Goal: Task Accomplishment & Management: Manage account settings

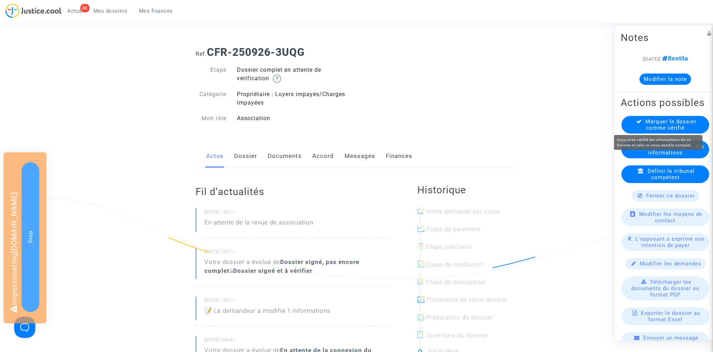
click at [671, 121] on span "Marquer le dossier comme vérifié" at bounding box center [670, 124] width 51 height 13
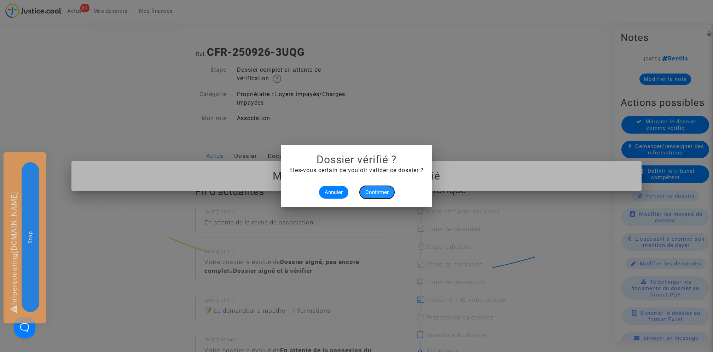
click at [370, 193] on span "Confirmer" at bounding box center [376, 192] width 23 height 6
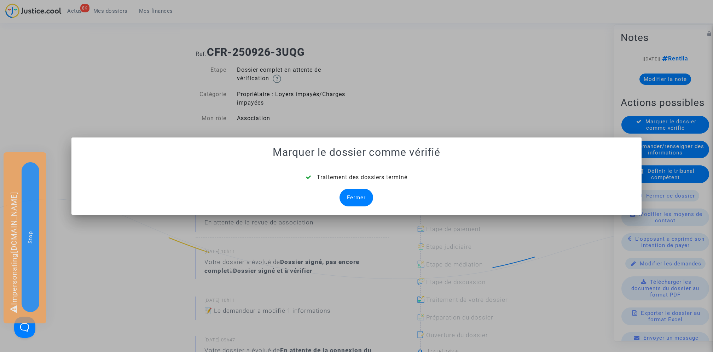
click at [358, 194] on div "Fermer" at bounding box center [356, 198] width 34 height 18
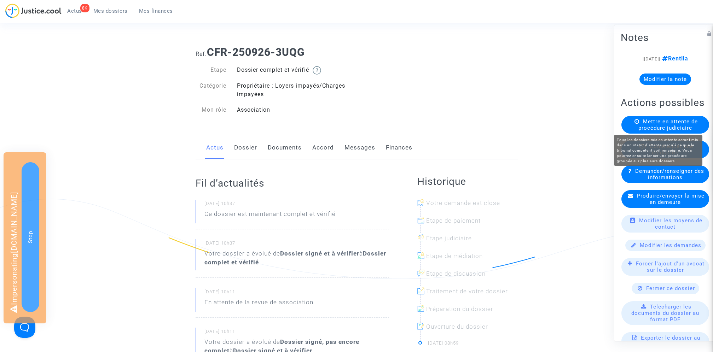
click at [666, 121] on span "Mettre en attente de procédure judiciaire" at bounding box center [667, 124] width 59 height 13
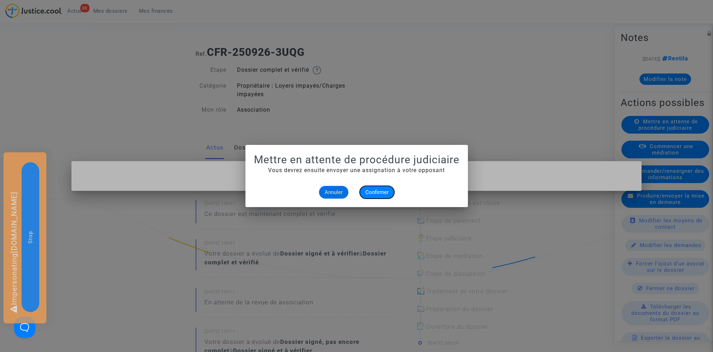
click at [383, 194] on span "Confirmer" at bounding box center [376, 192] width 23 height 6
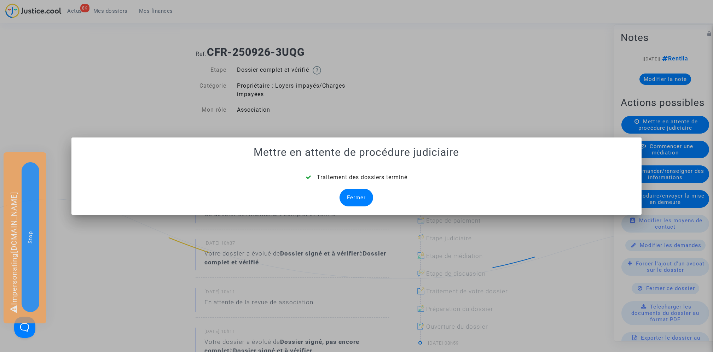
click at [364, 192] on div "Fermer" at bounding box center [356, 198] width 34 height 18
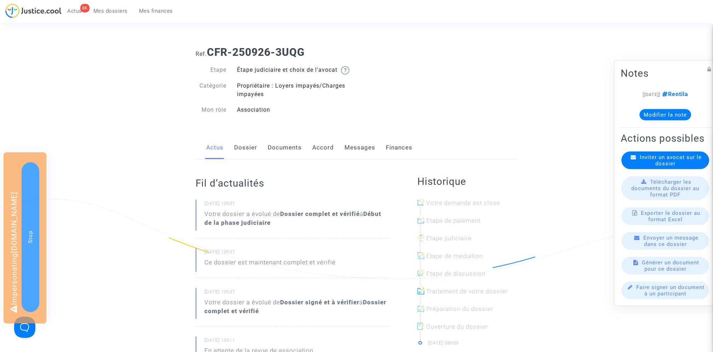
click at [117, 13] on span "Mes dossiers" at bounding box center [110, 11] width 34 height 6
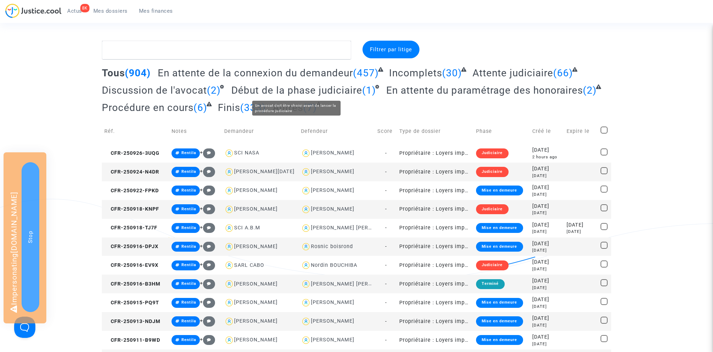
click at [303, 92] on span "Début de la phase judiciaire" at bounding box center [296, 90] width 131 height 12
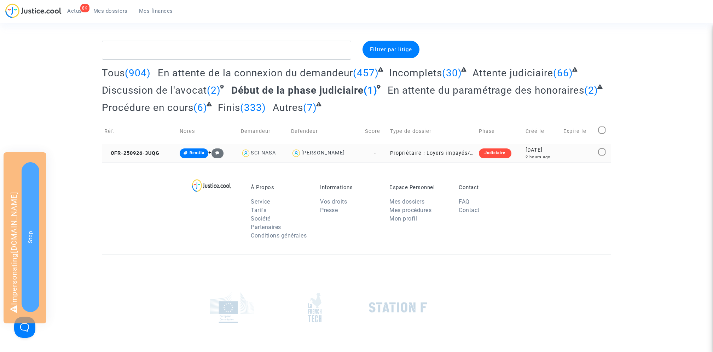
click at [137, 148] on td "CFR-250926-3UQG" at bounding box center [139, 153] width 75 height 19
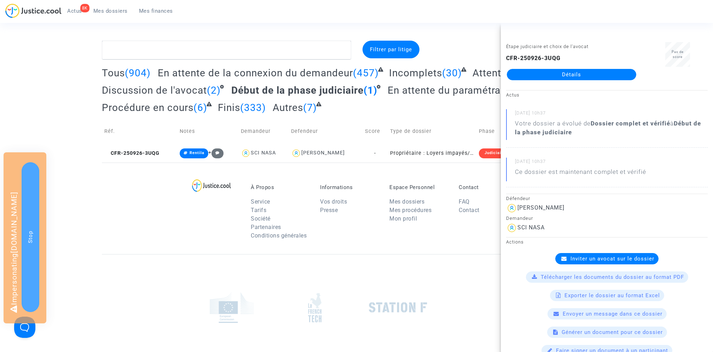
click at [586, 254] on div "Inviter un avocat sur le dossier" at bounding box center [606, 258] width 103 height 11
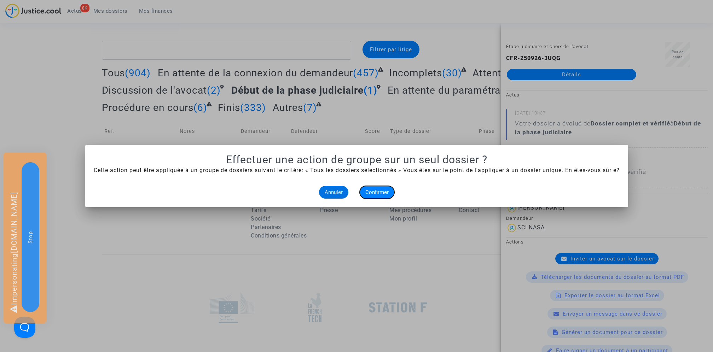
click at [382, 192] on span "Confirmer" at bounding box center [376, 192] width 23 height 6
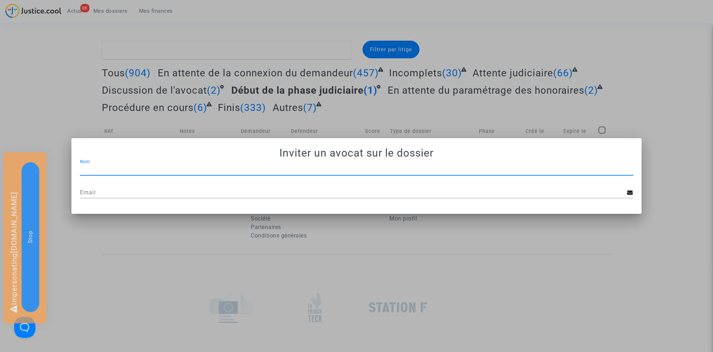
paste input "JP - MDT Avocats"
type input "JP - MDT Avocats"
click at [203, 191] on input "Email" at bounding box center [353, 192] width 547 height 6
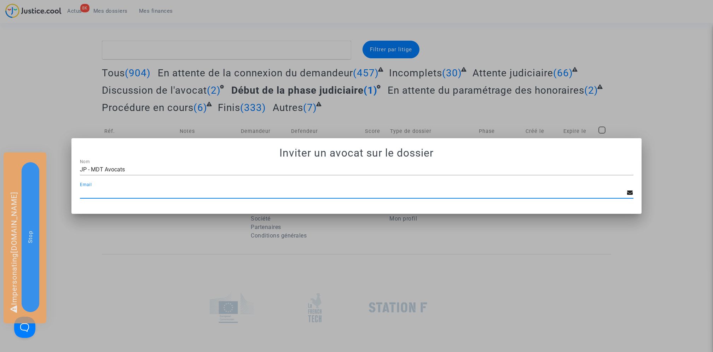
paste input "mdetastes.avocat@gmail.com"
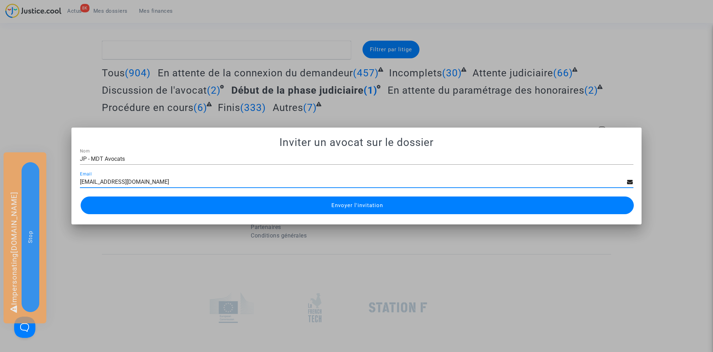
type input "mdetastes.avocat@gmail.com"
click at [339, 204] on span "Envoyer l'invitation" at bounding box center [357, 205] width 52 height 6
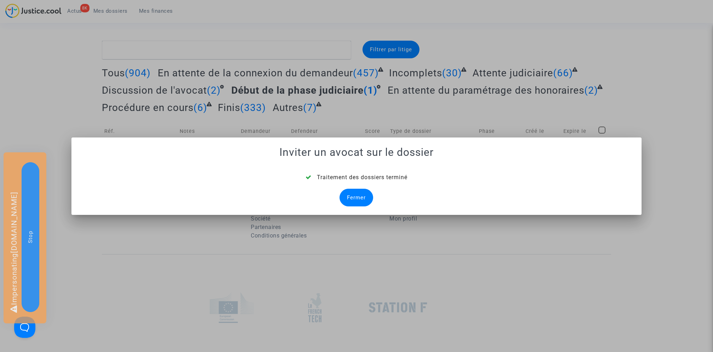
click at [354, 202] on div "Fermer" at bounding box center [356, 198] width 34 height 18
